Goal: Task Accomplishment & Management: Use online tool/utility

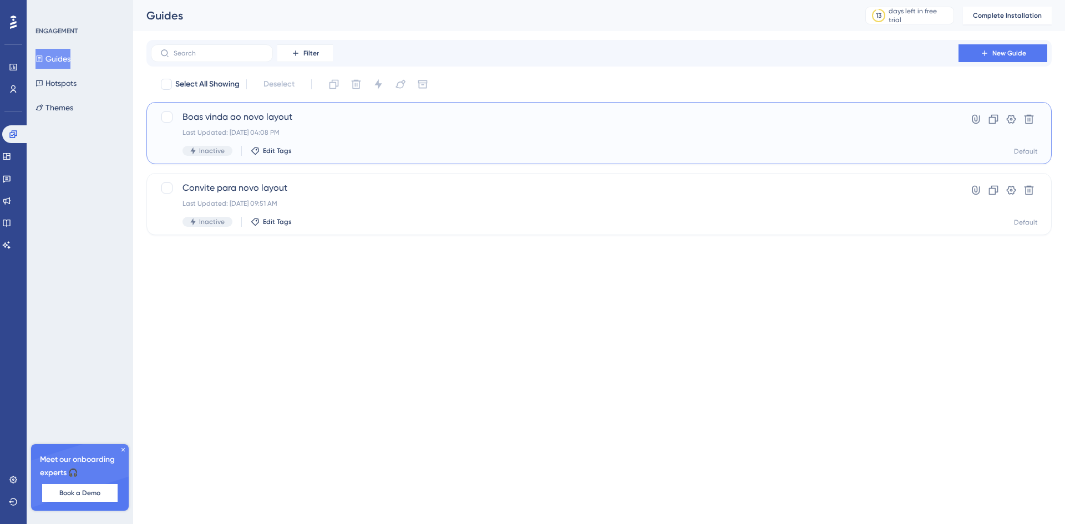
click at [270, 115] on span "Boas vinda ao novo layout" at bounding box center [554, 116] width 744 height 13
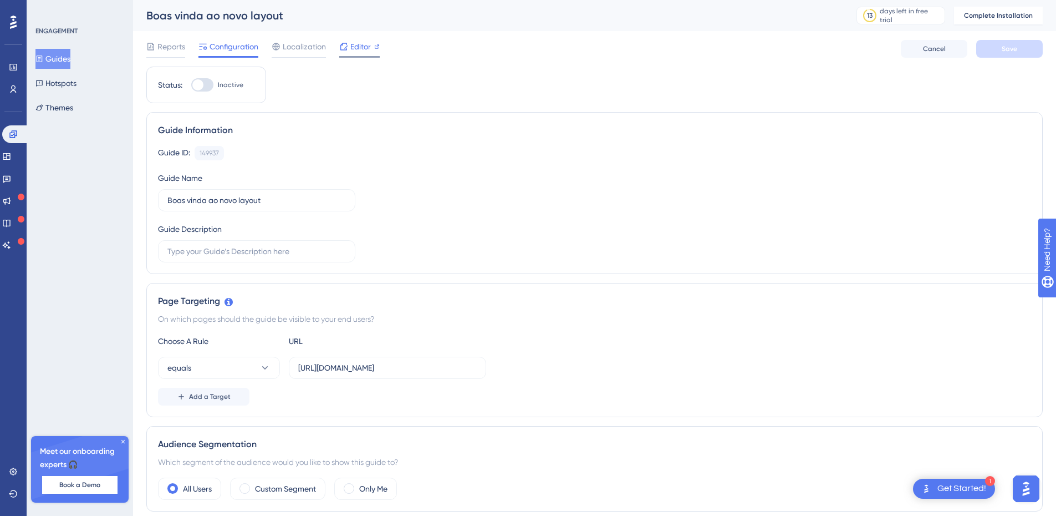
click at [349, 43] on div "Editor" at bounding box center [359, 46] width 40 height 13
